Goal: Use online tool/utility: Utilize a website feature to perform a specific function

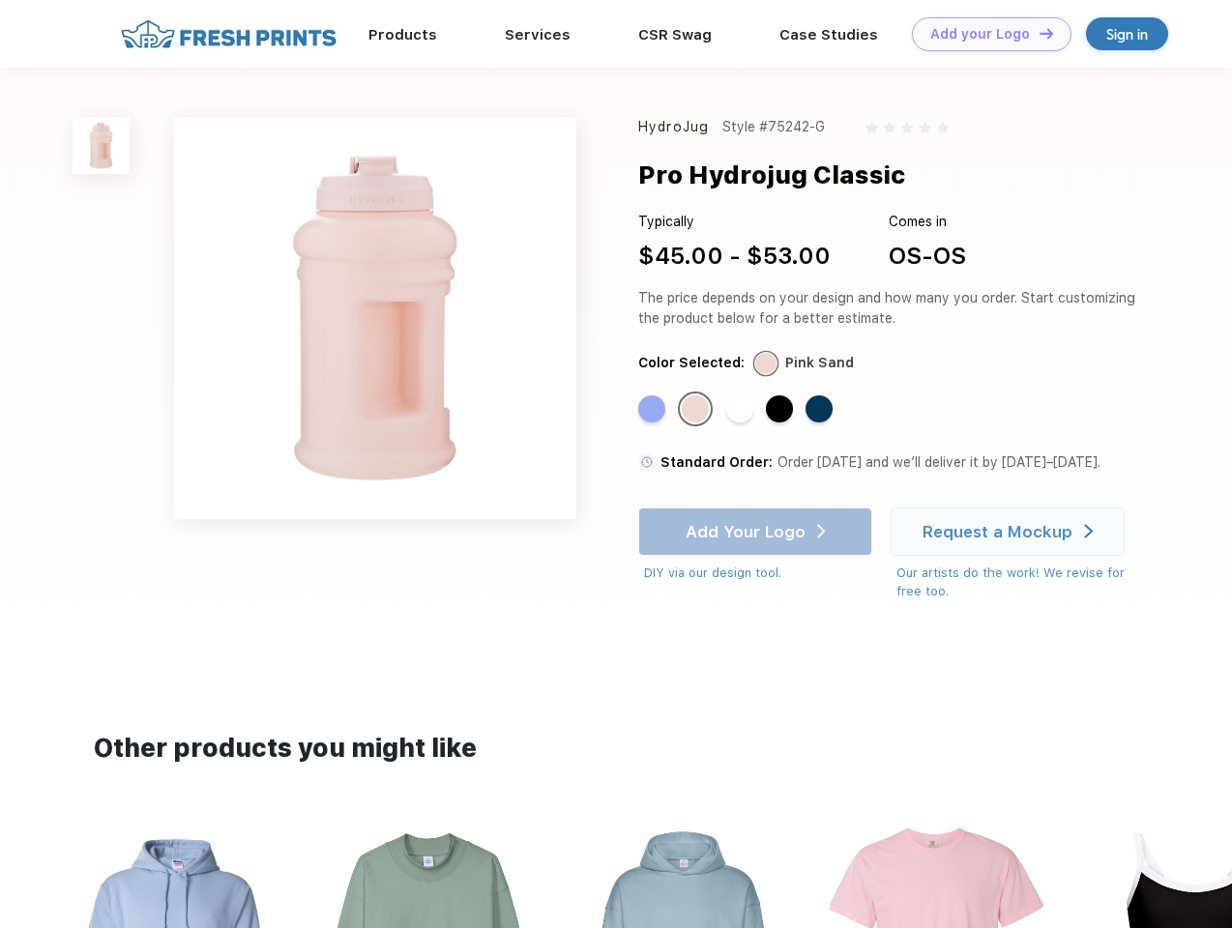
click at [985, 34] on link "Add your Logo Design Tool" at bounding box center [992, 34] width 160 height 34
click at [0, 0] on div "Design Tool" at bounding box center [0, 0] width 0 height 0
click at [1038, 33] on link "Add your Logo Design Tool" at bounding box center [992, 34] width 160 height 34
click at [102, 145] on img at bounding box center [101, 145] width 57 height 57
click at [654, 410] on div "Standard Color" at bounding box center [651, 409] width 27 height 27
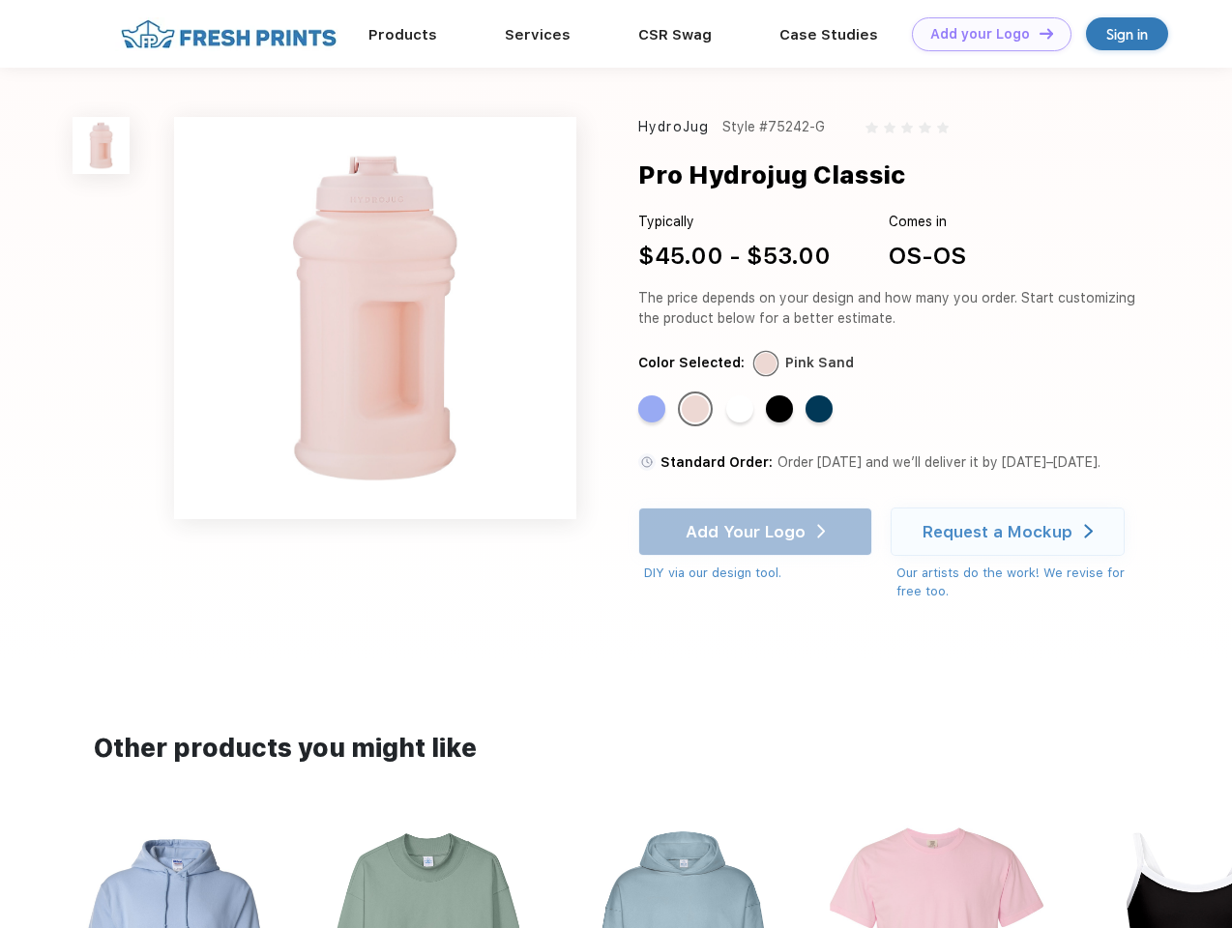
click at [697, 410] on div "Standard Color" at bounding box center [695, 409] width 27 height 27
click at [742, 410] on div "Standard Color" at bounding box center [739, 409] width 27 height 27
click at [781, 410] on div "Standard Color" at bounding box center [779, 409] width 27 height 27
click at [821, 410] on div "Standard Color" at bounding box center [819, 409] width 27 height 27
click at [757, 532] on div "Add Your Logo DIY via our design tool. Ah shoot! This product isn't up in our d…" at bounding box center [755, 545] width 234 height 75
